Goal: Information Seeking & Learning: Learn about a topic

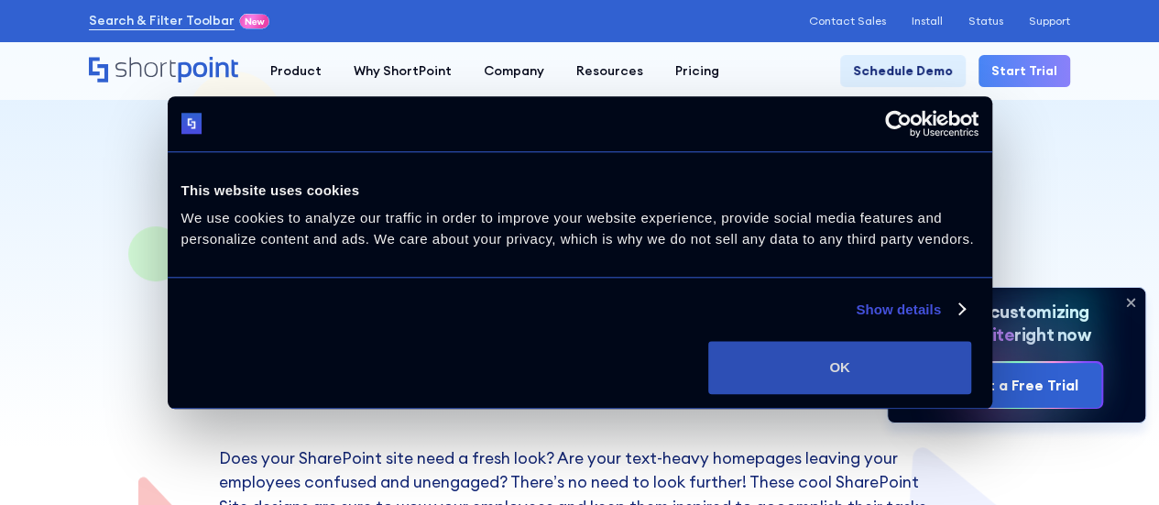
click at [972, 344] on button "OK" at bounding box center [840, 367] width 263 height 53
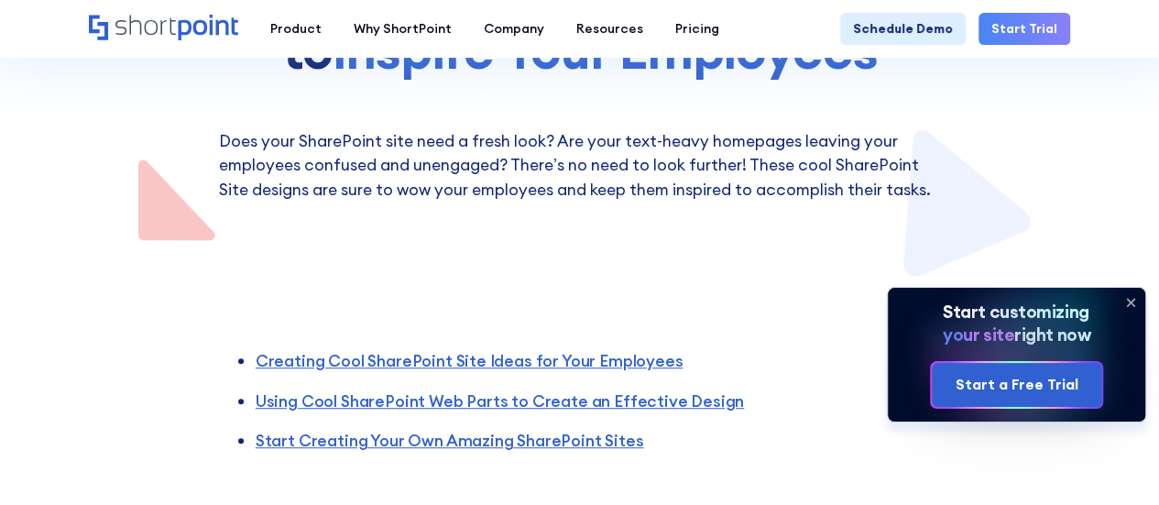
scroll to position [458, 0]
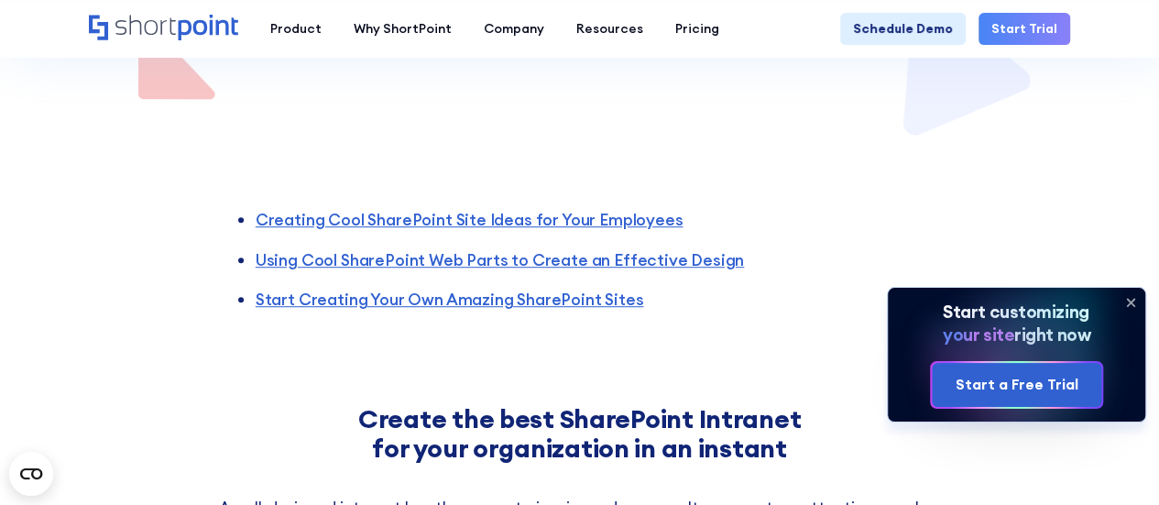
click at [1132, 300] on icon at bounding box center [1130, 302] width 29 height 29
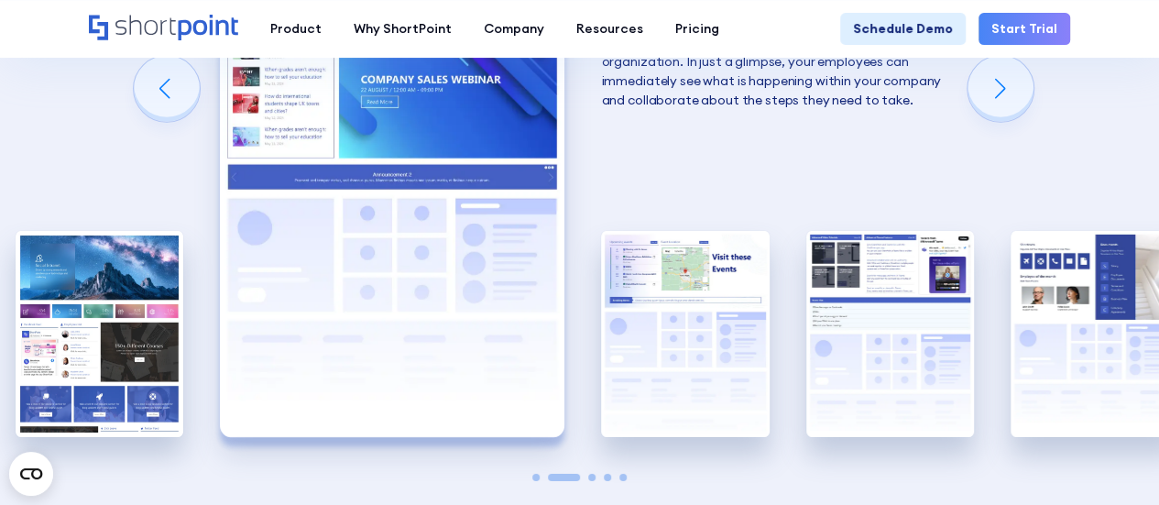
scroll to position [2841, 0]
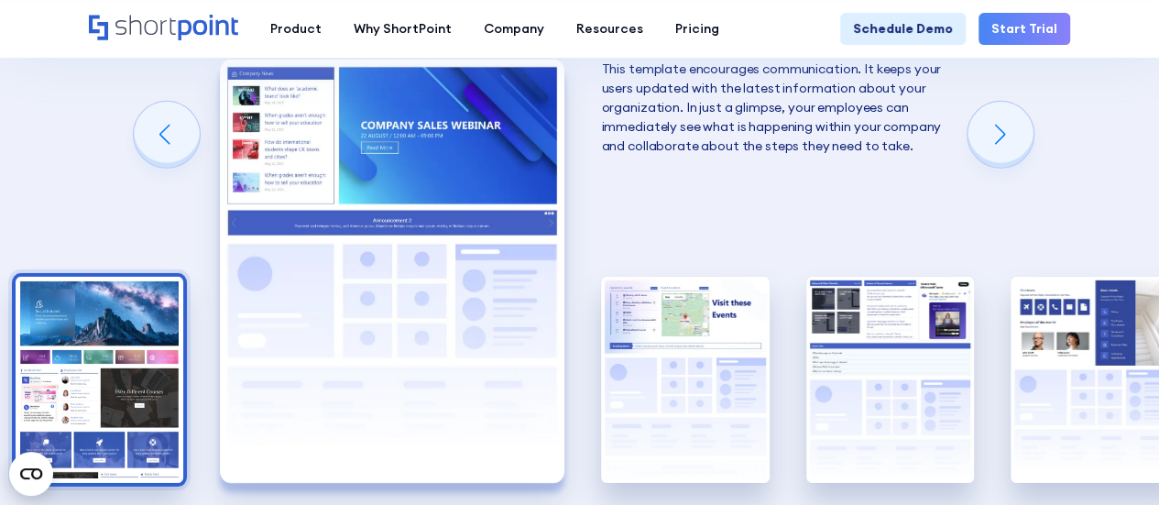
click at [131, 356] on img "1 / 5" at bounding box center [100, 380] width 168 height 206
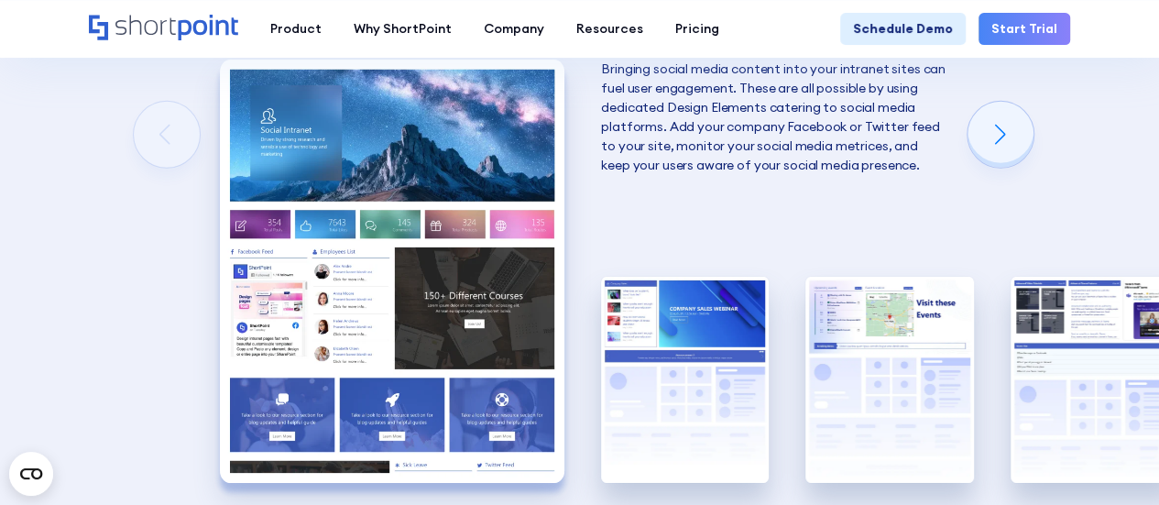
click at [377, 302] on img "1 / 5" at bounding box center [392, 271] width 345 height 423
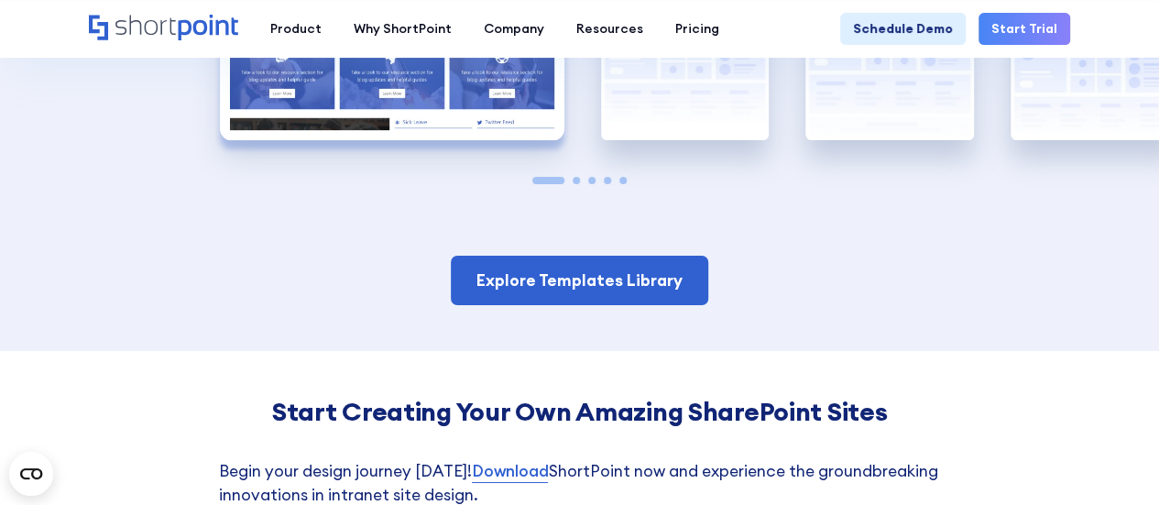
scroll to position [3208, 0]
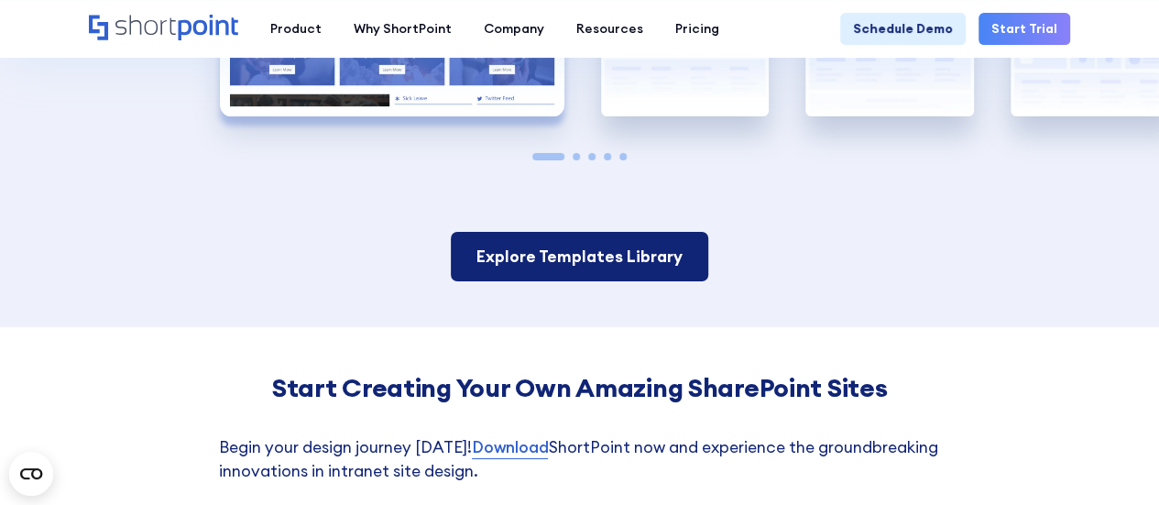
click at [532, 250] on link "Explore Templates Library" at bounding box center [580, 256] width 258 height 49
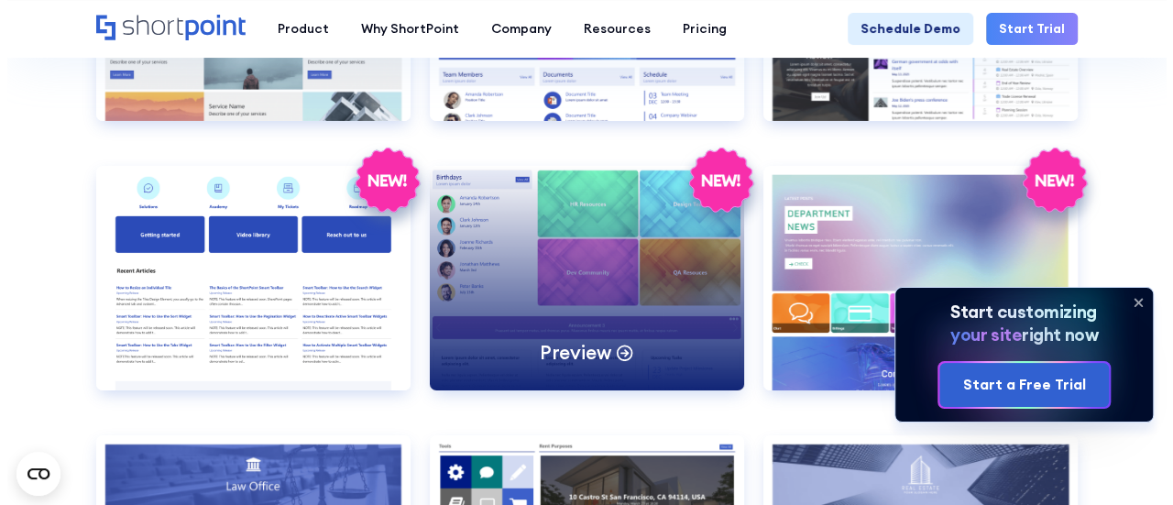
scroll to position [3300, 0]
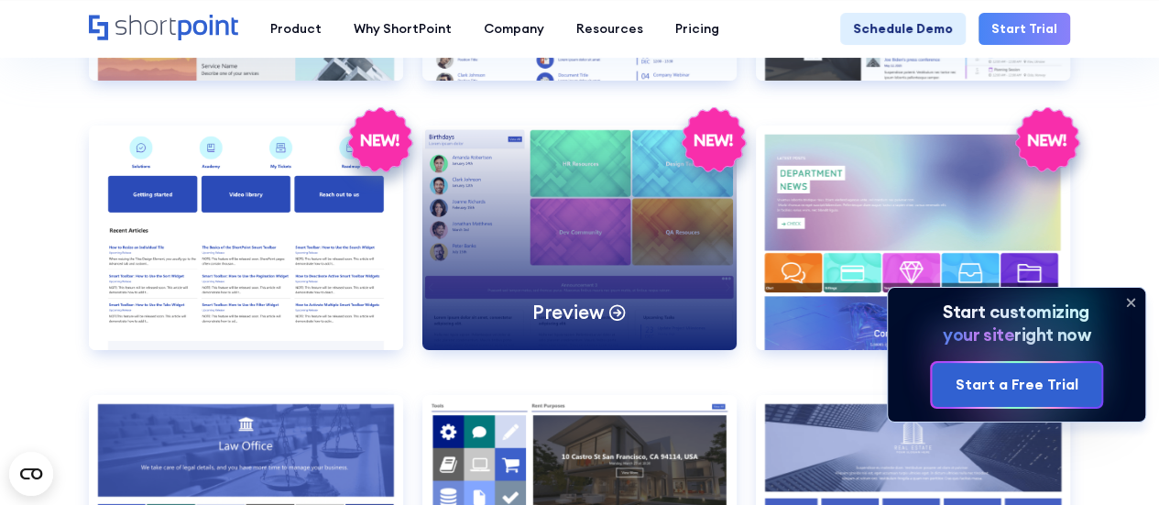
click at [602, 223] on div "Preview" at bounding box center [580, 238] width 314 height 225
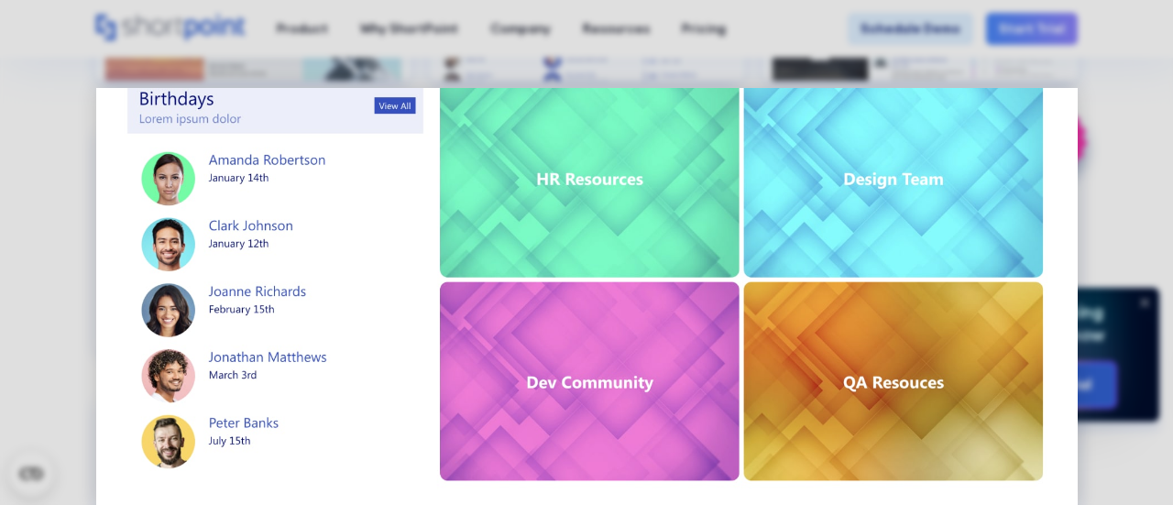
scroll to position [0, 0]
